Goal: Task Accomplishment & Management: Use online tool/utility

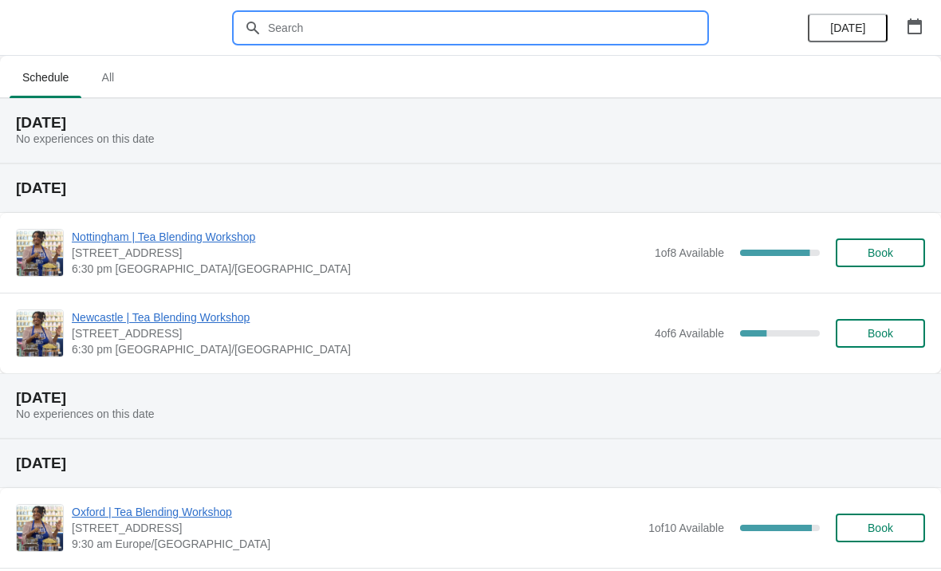
click at [461, 14] on input "text" at bounding box center [486, 28] width 438 height 29
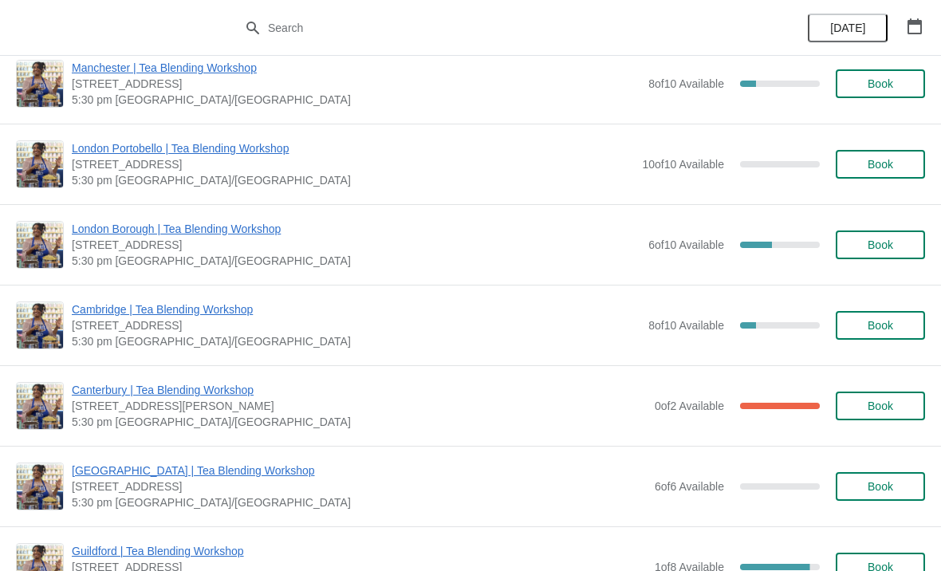
scroll to position [940, 0]
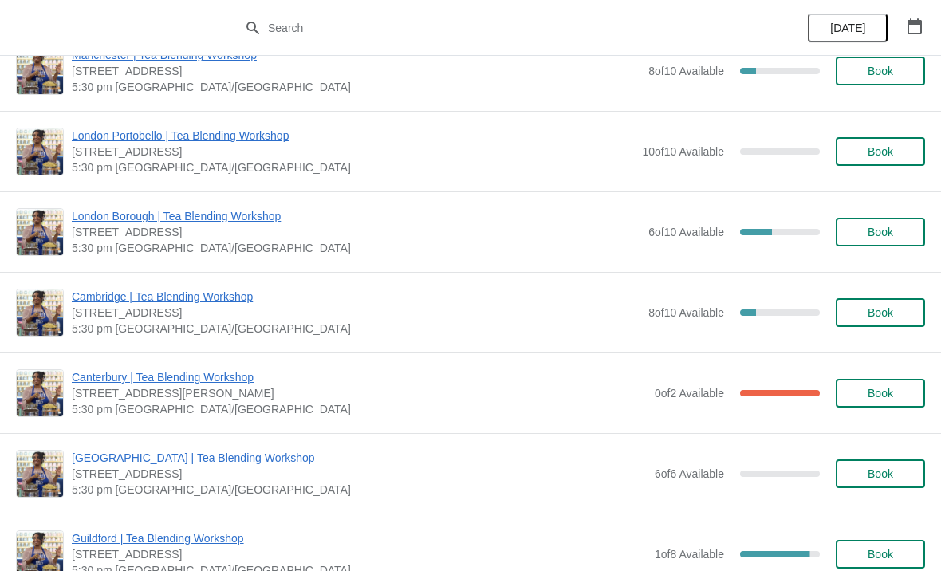
click at [920, 20] on icon "button" at bounding box center [914, 26] width 14 height 16
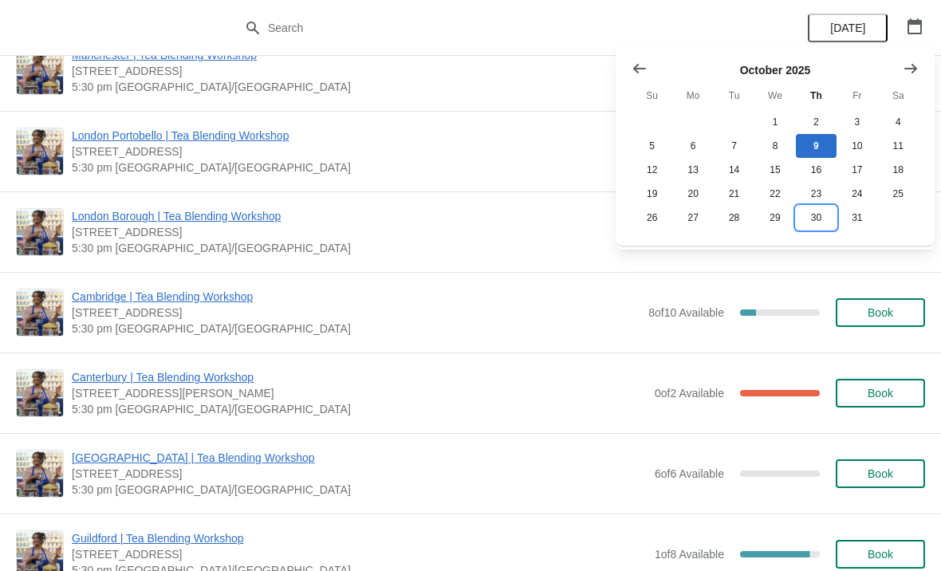
click at [833, 214] on button "30" at bounding box center [815, 218] width 41 height 24
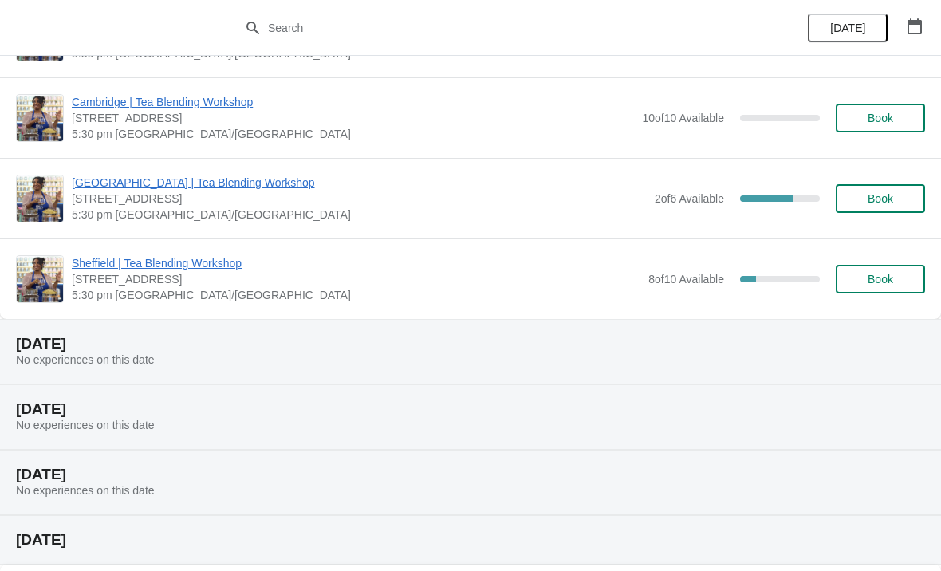
scroll to position [2831, 0]
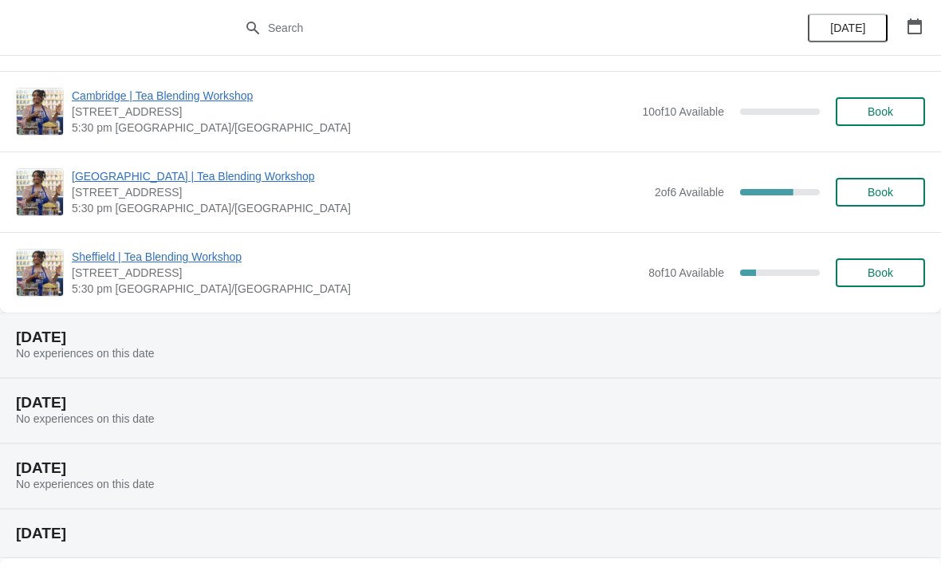
click at [928, 26] on button "button" at bounding box center [914, 26] width 29 height 29
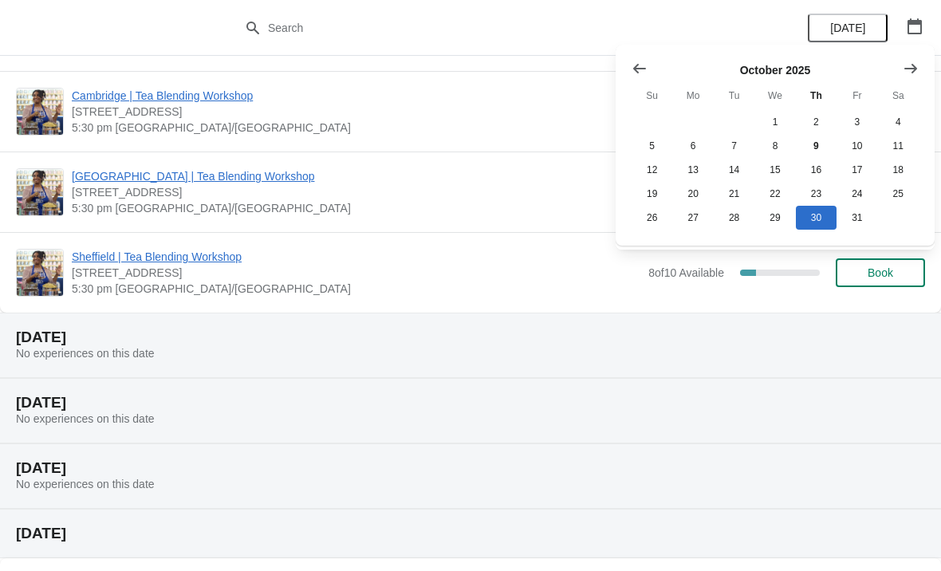
click at [917, 65] on icon "Show next month, November 2025" at bounding box center [910, 69] width 16 height 16
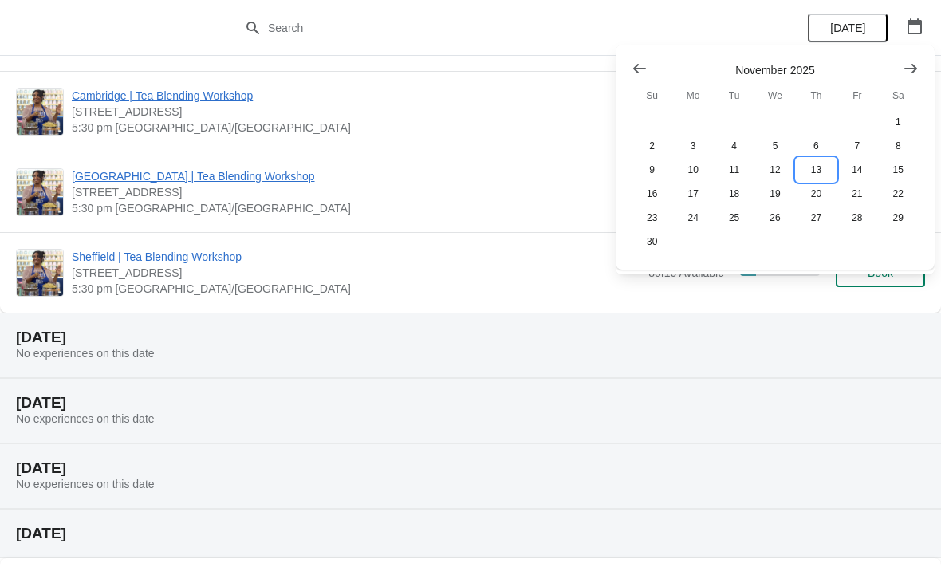
click at [819, 179] on button "13" at bounding box center [815, 170] width 41 height 24
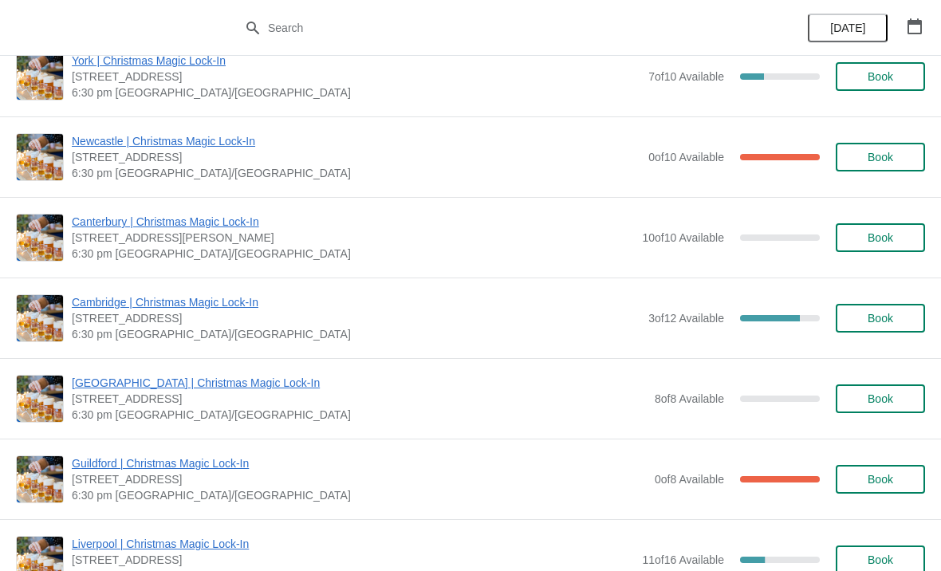
scroll to position [1415, 0]
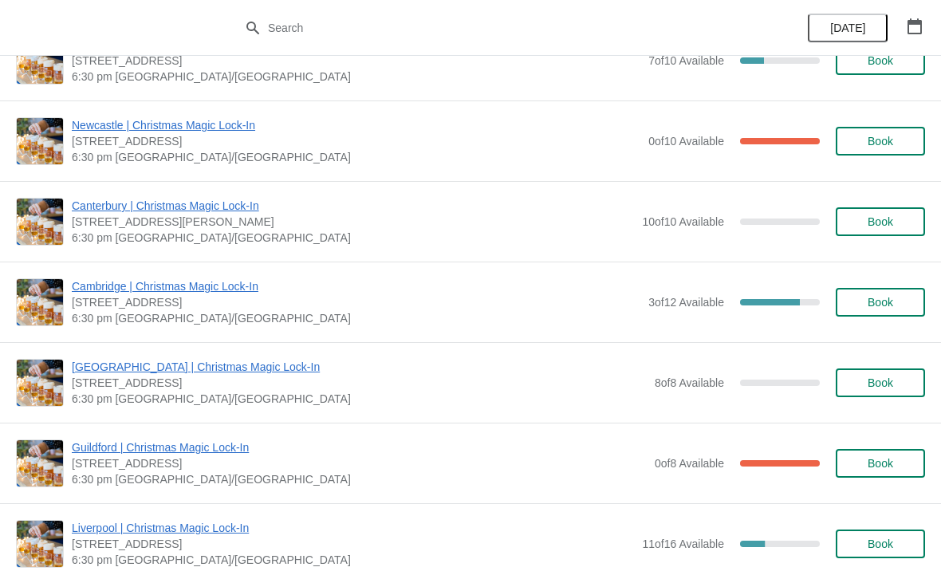
click at [917, 37] on button "button" at bounding box center [914, 26] width 29 height 29
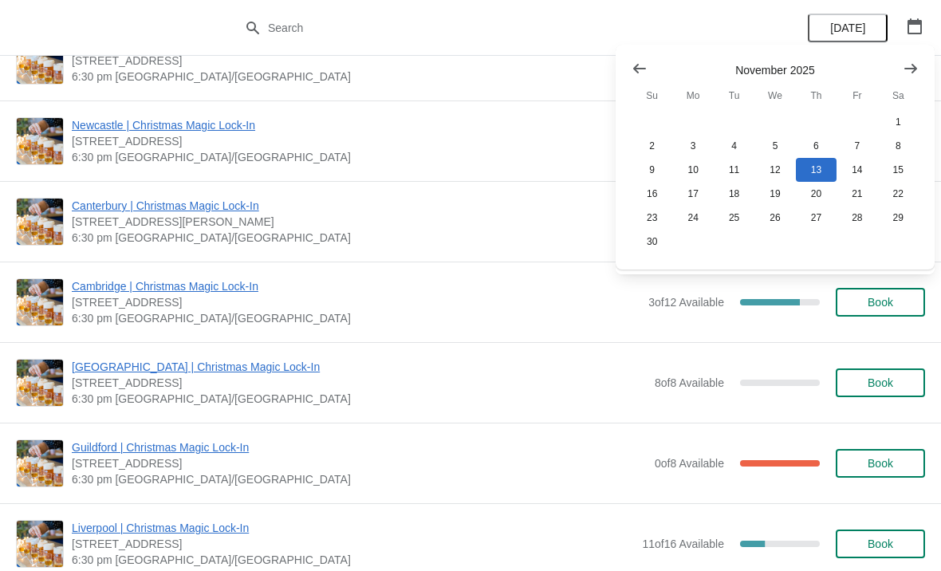
click at [910, 73] on icon "Show next month, December 2025" at bounding box center [910, 69] width 16 height 16
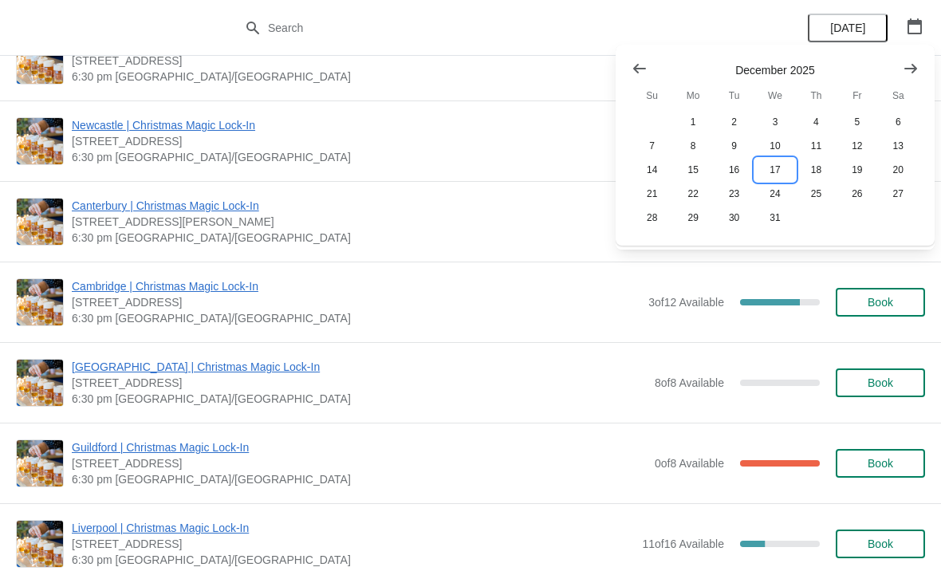
click at [779, 178] on button "17" at bounding box center [774, 170] width 41 height 24
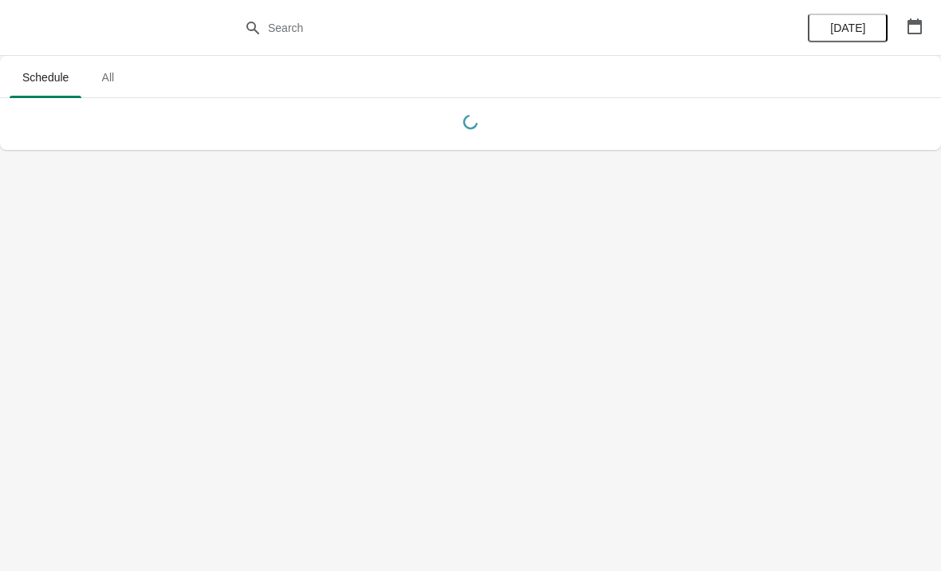
scroll to position [0, 0]
click at [913, 22] on icon "button" at bounding box center [914, 26] width 14 height 16
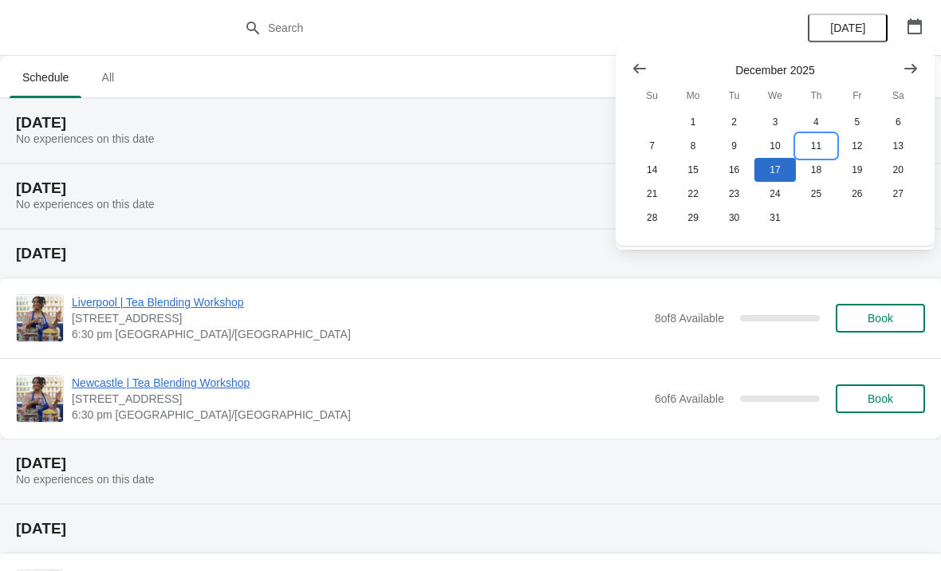
click at [822, 142] on button "11" at bounding box center [815, 146] width 41 height 24
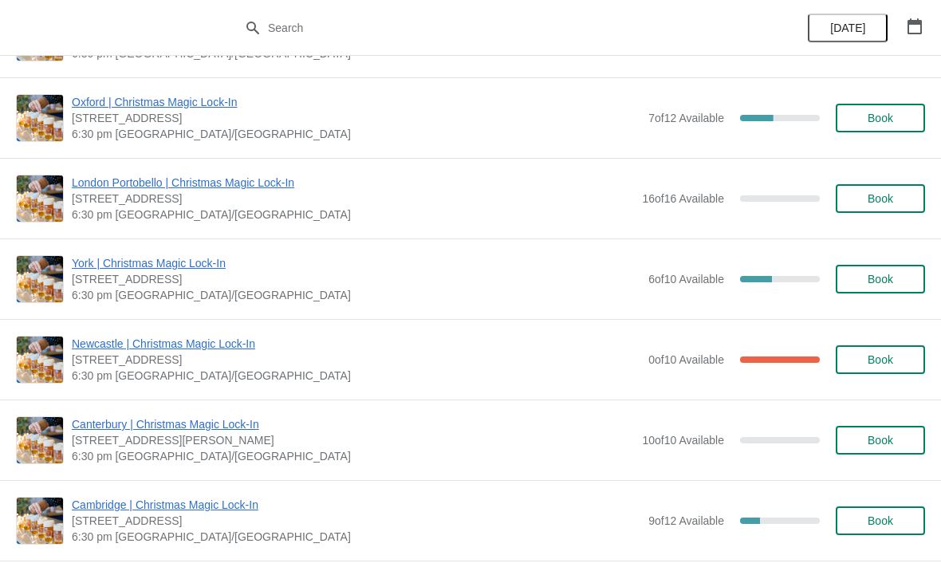
scroll to position [1201, 0]
